Goal: Information Seeking & Learning: Learn about a topic

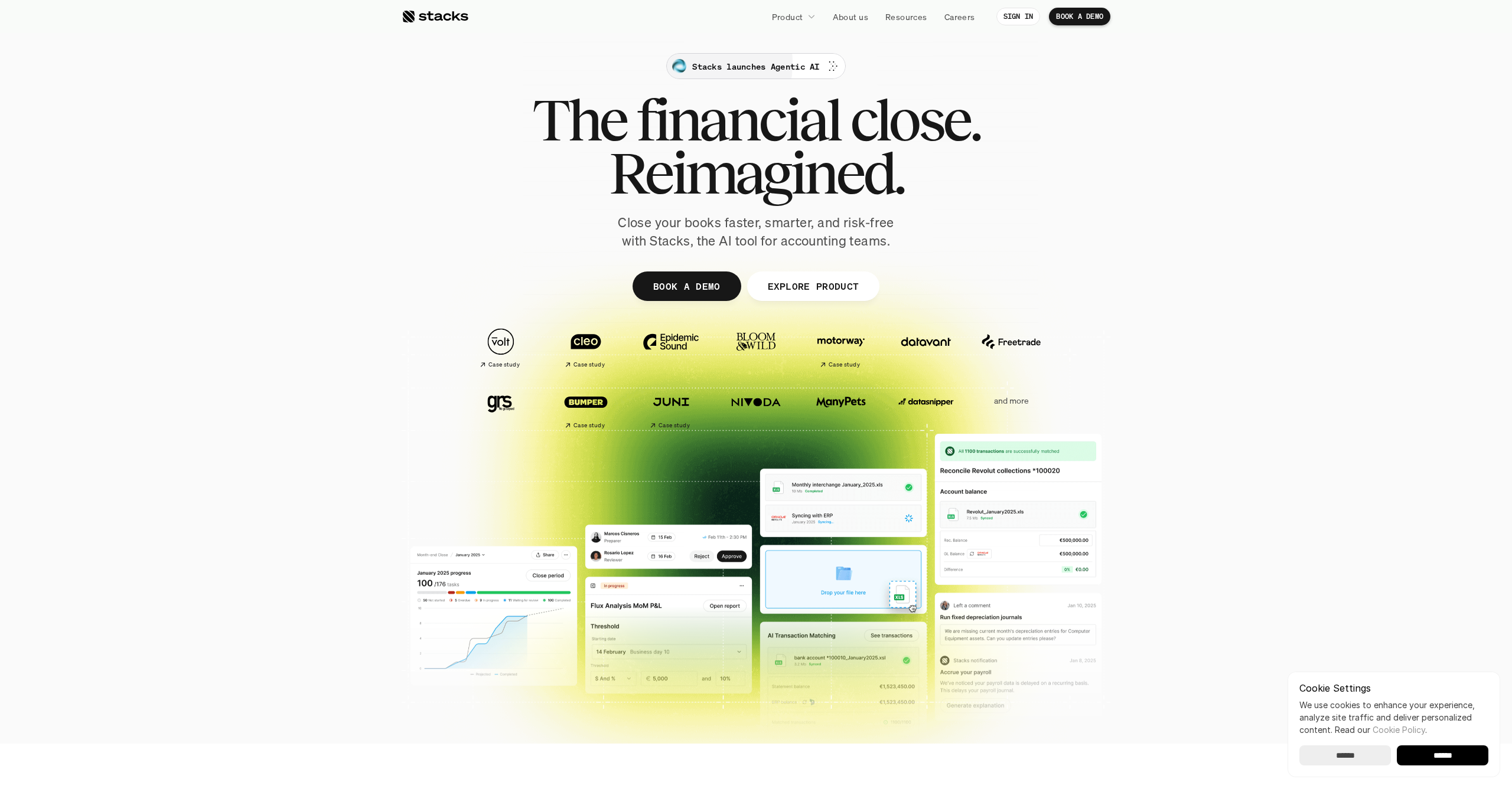
click at [785, 61] on p "Stacks launches Agentic AI" at bounding box center [755, 66] width 127 height 13
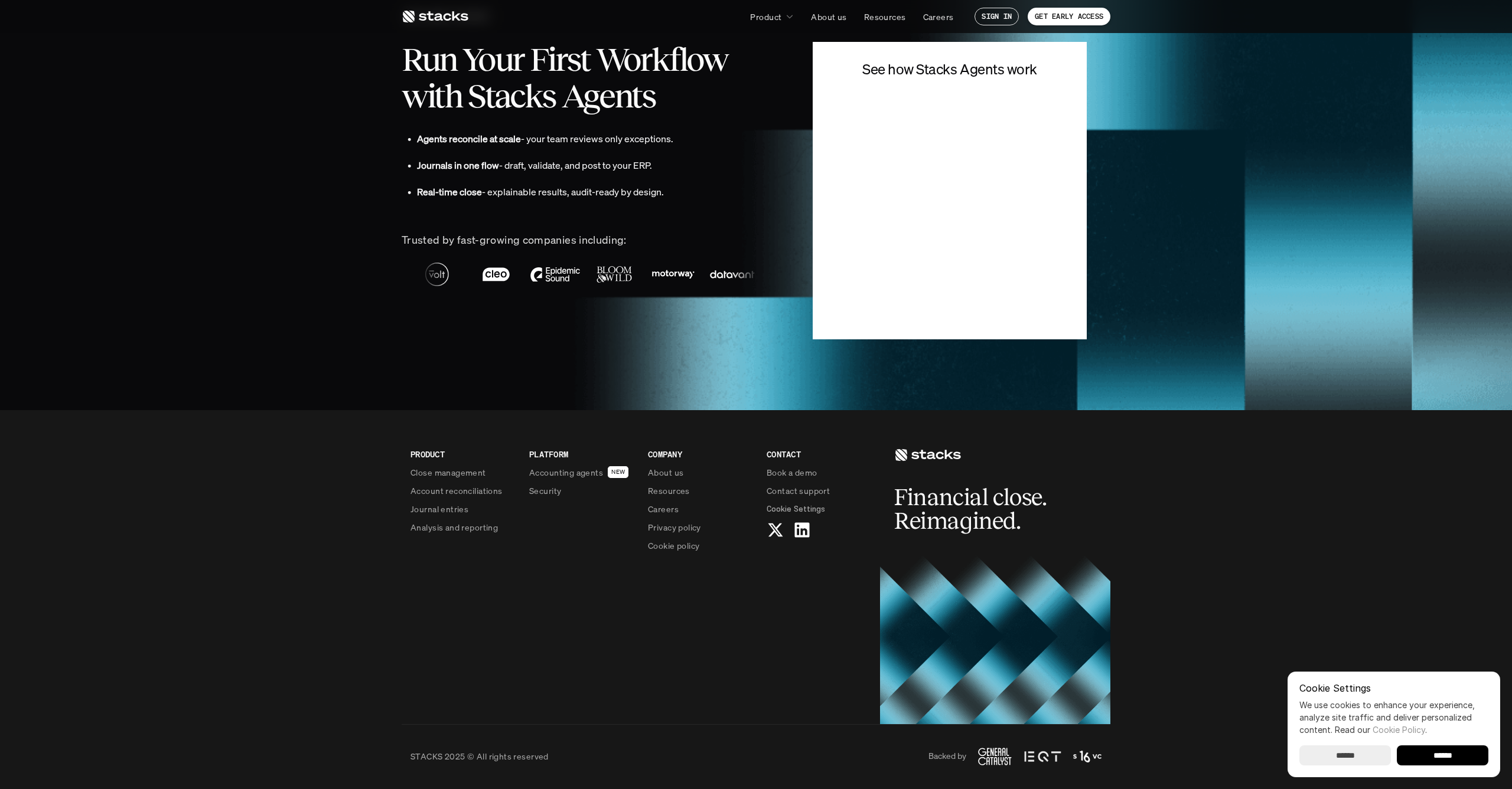
scroll to position [2938, 0]
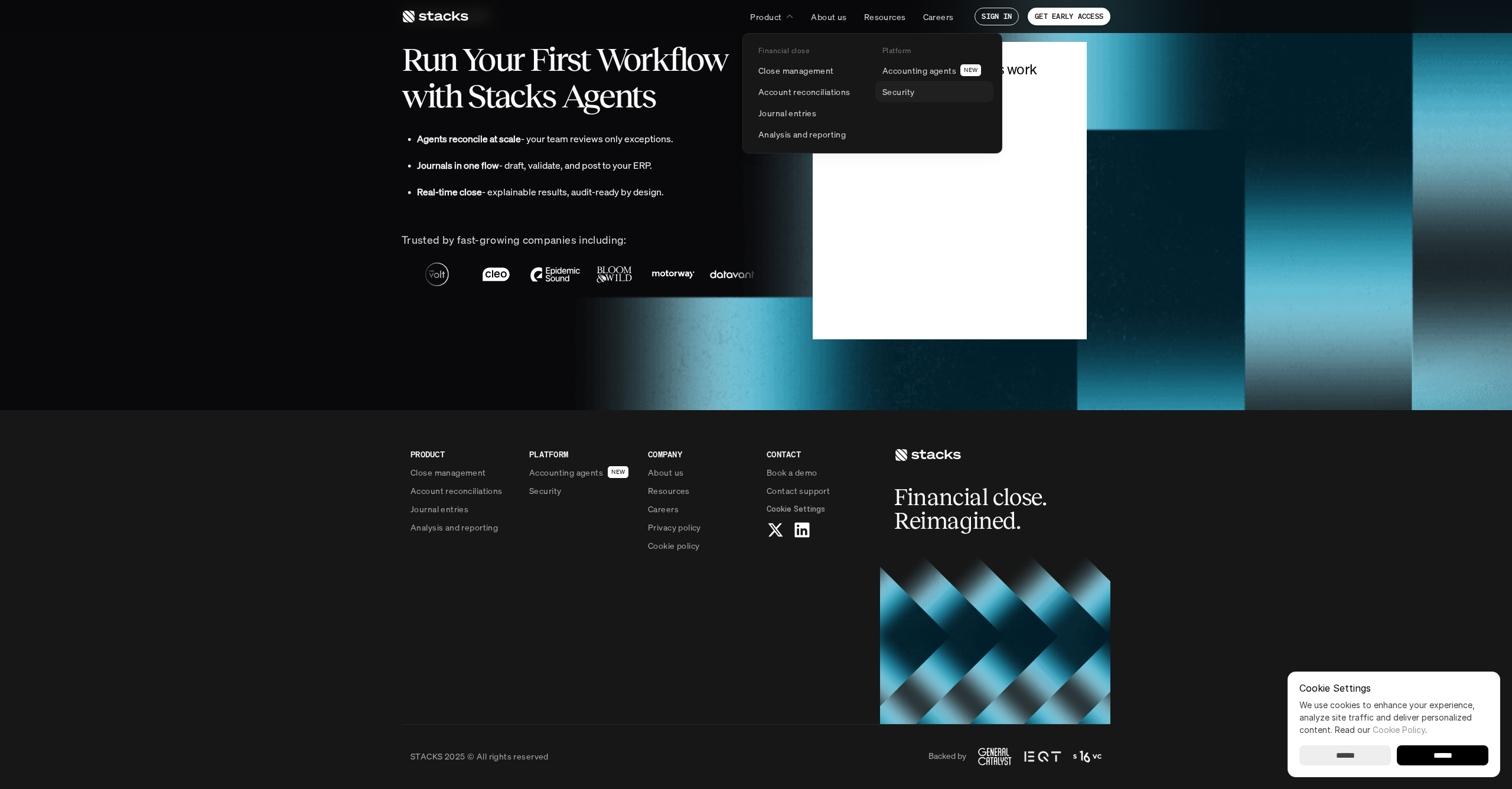
click at [887, 92] on p "Security" at bounding box center [898, 92] width 32 height 13
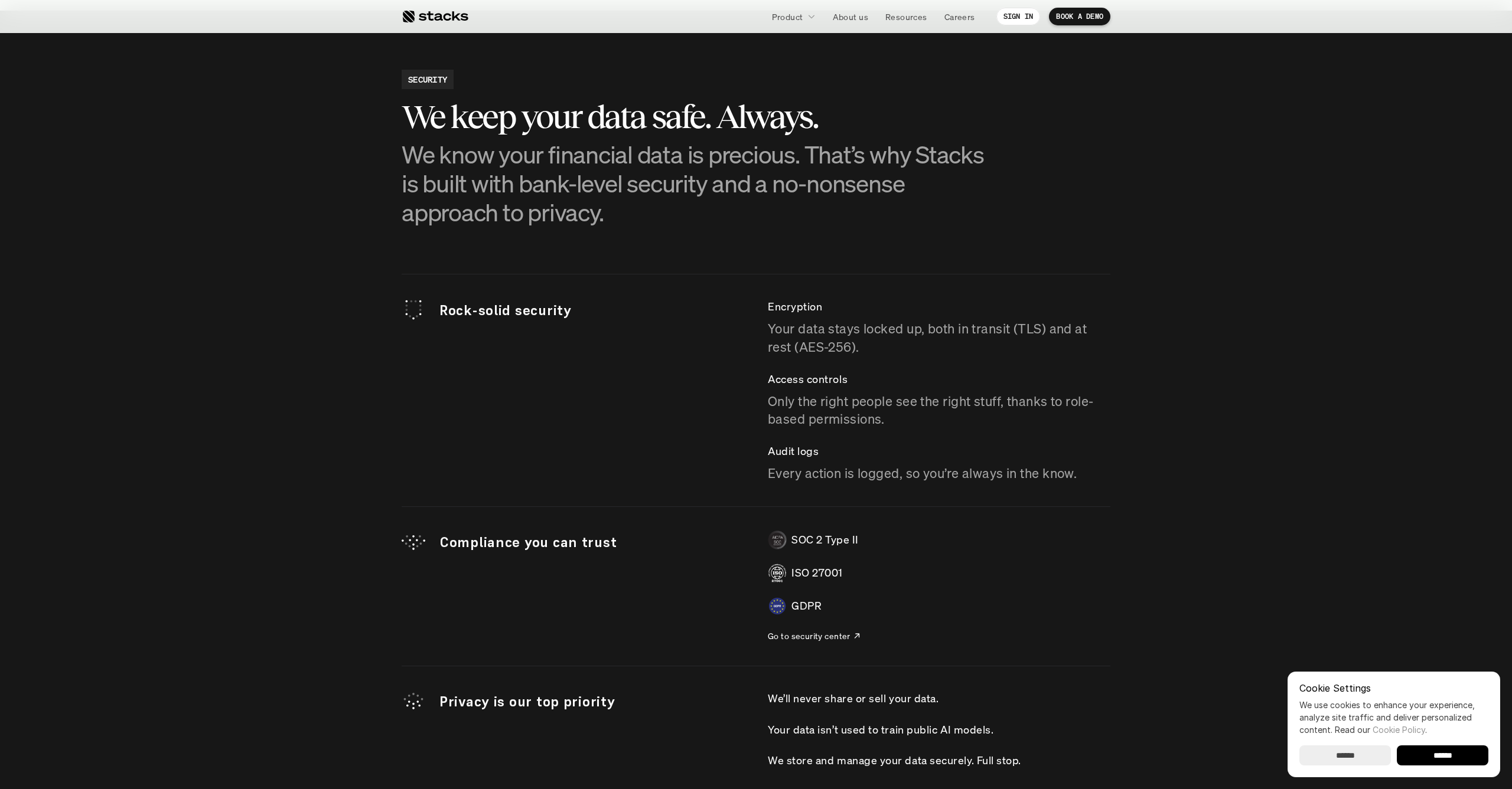
scroll to position [3118, 0]
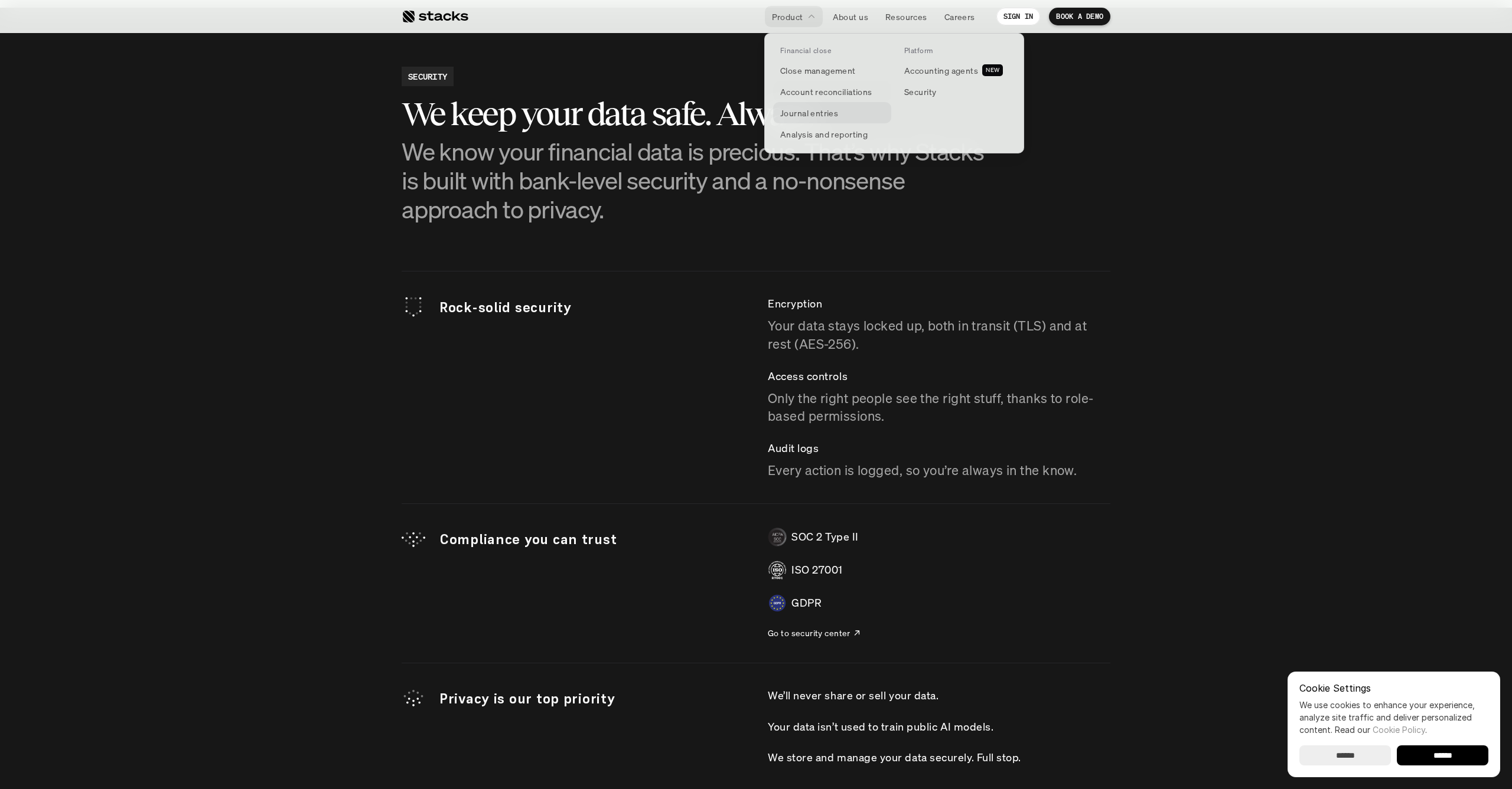
click at [804, 116] on p "Journal entries" at bounding box center [809, 113] width 58 height 13
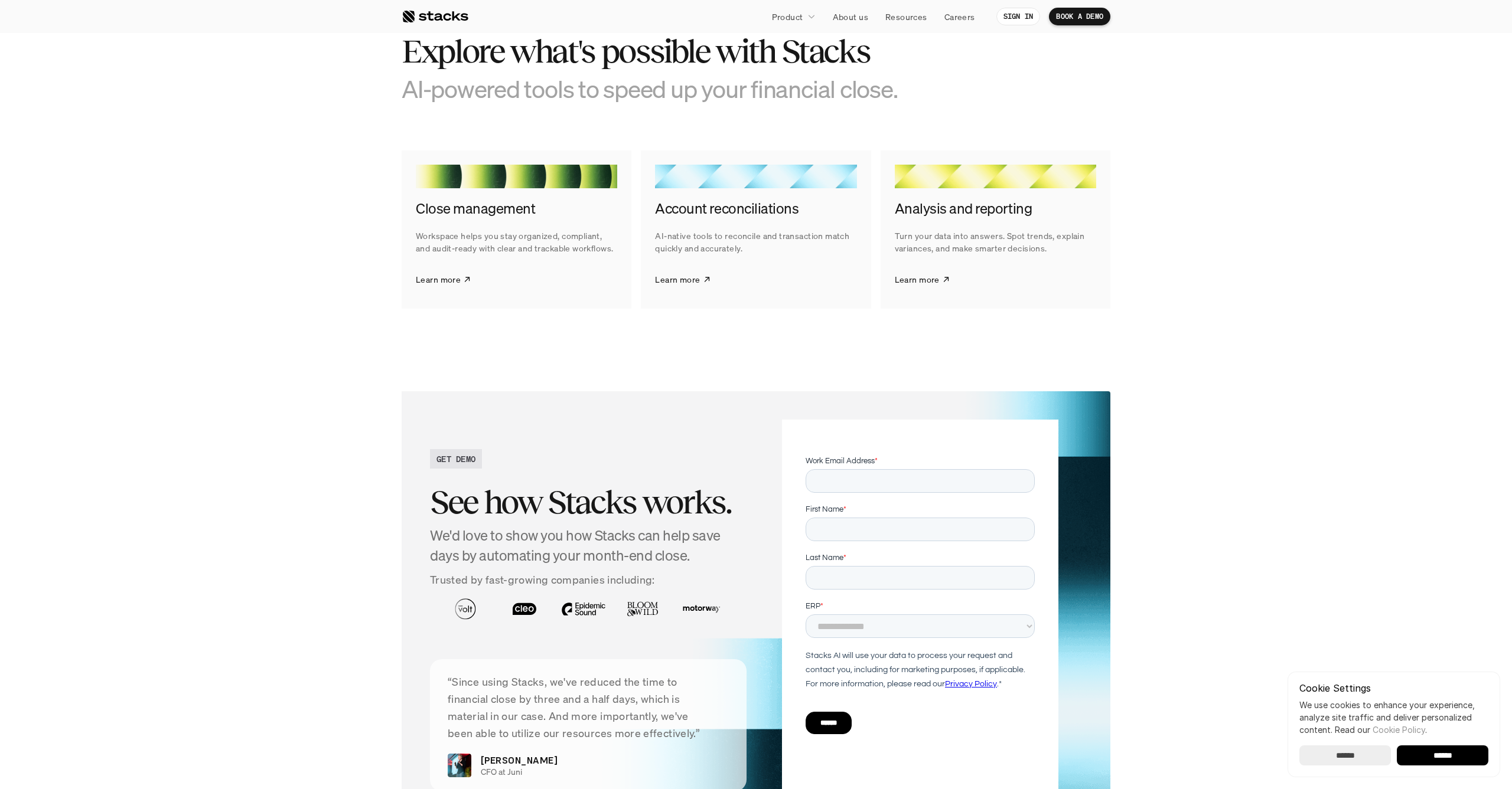
scroll to position [1580, 0]
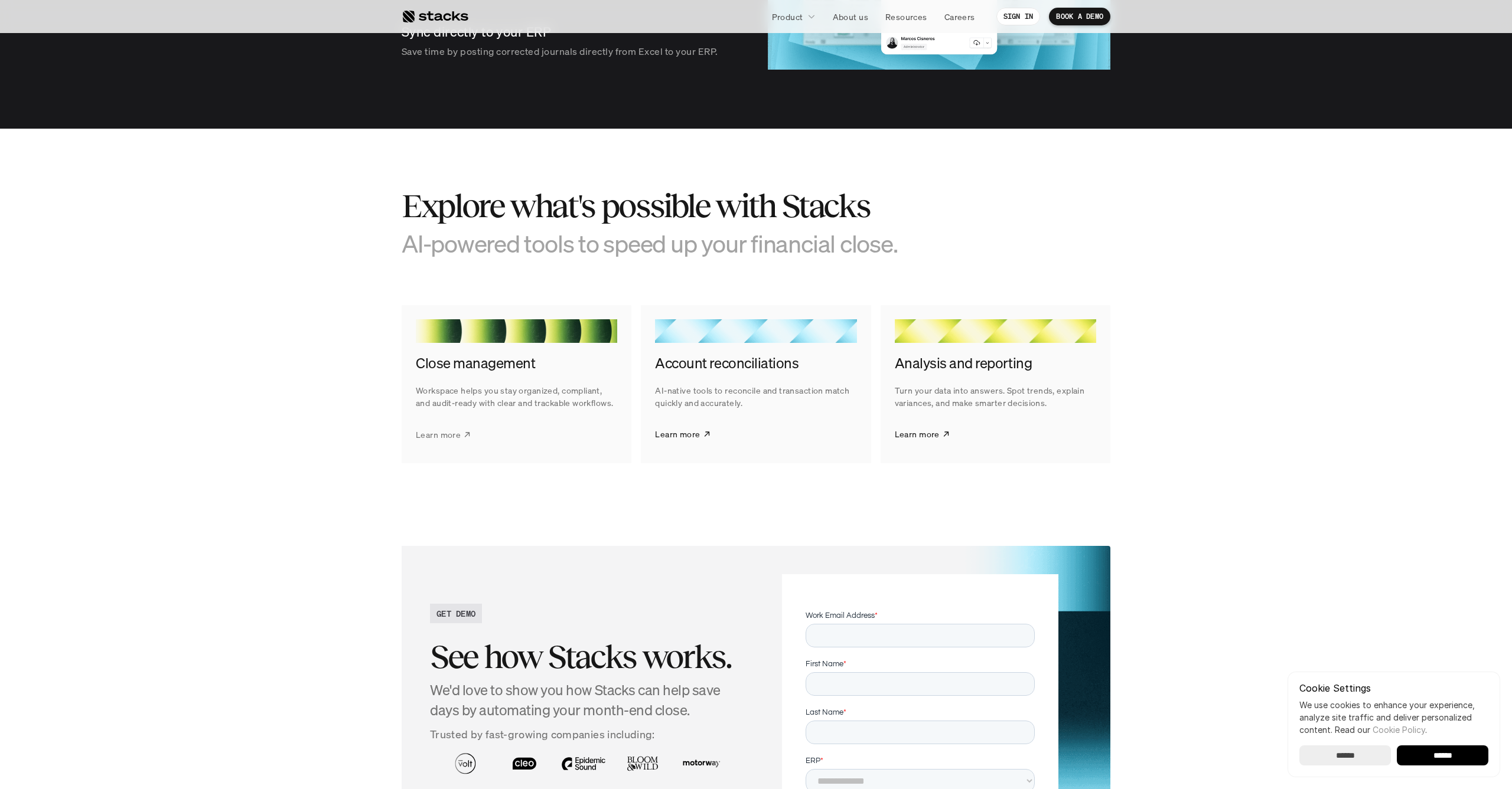
click at [443, 428] on p "Learn more" at bounding box center [438, 434] width 45 height 13
